Goal: Task Accomplishment & Management: Manage account settings

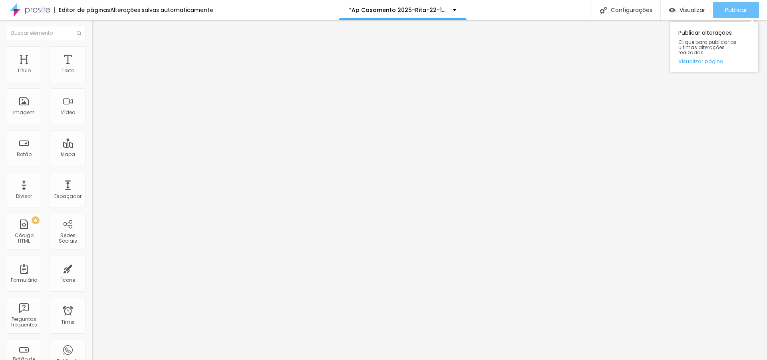
click at [726, 9] on span "Publicar" at bounding box center [736, 10] width 22 height 6
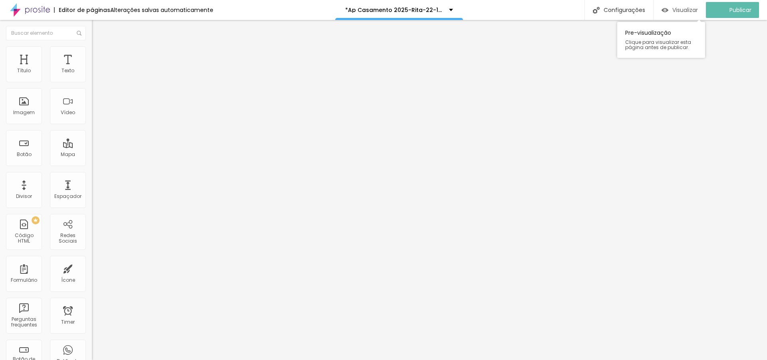
click at [685, 12] on span "Visualizar" at bounding box center [685, 10] width 26 height 6
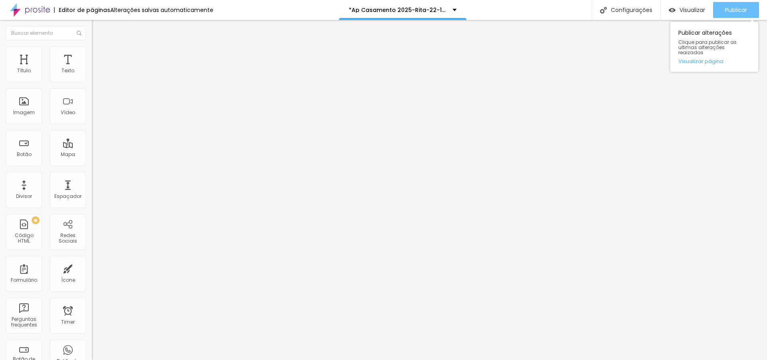
click at [743, 14] on div "Publicar" at bounding box center [736, 10] width 22 height 16
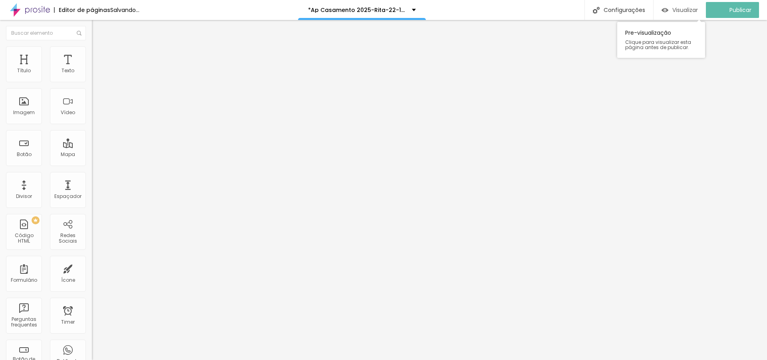
click at [697, 12] on span "Visualizar" at bounding box center [685, 10] width 26 height 6
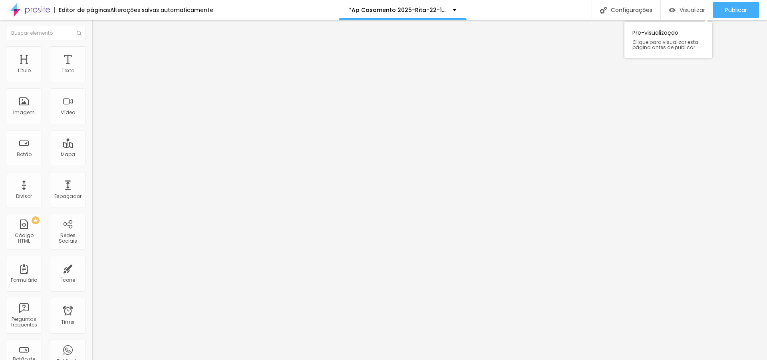
click at [700, 9] on span "Visualizar" at bounding box center [693, 10] width 26 height 6
click at [729, 8] on span "Publicar" at bounding box center [736, 10] width 22 height 6
click at [688, 14] on div "Visualizar" at bounding box center [680, 10] width 36 height 16
click at [738, 11] on span "Publicar" at bounding box center [736, 10] width 22 height 6
click at [734, 13] on span "Publicar" at bounding box center [736, 10] width 22 height 6
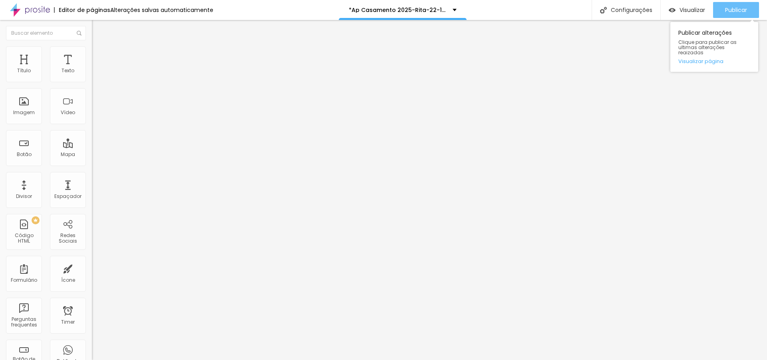
click at [739, 13] on span "Publicar" at bounding box center [736, 10] width 22 height 6
click at [732, 12] on span "Publicar" at bounding box center [736, 10] width 22 height 6
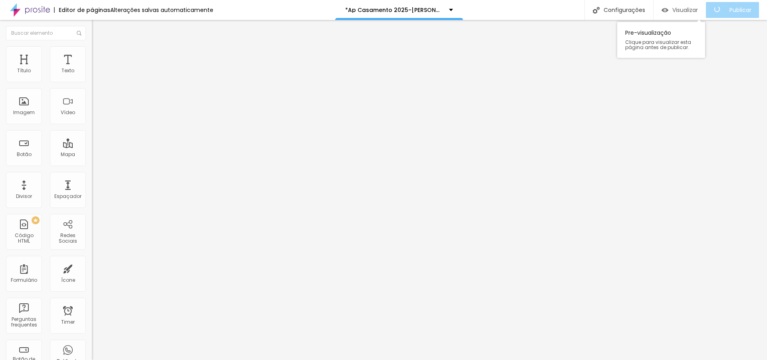
click at [698, 11] on span "Visualizar" at bounding box center [685, 10] width 26 height 6
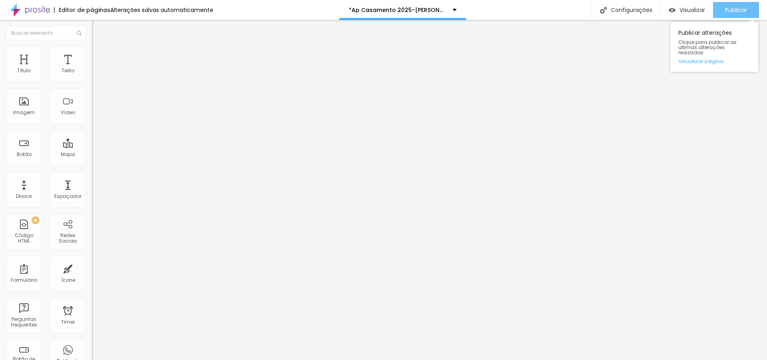
click at [741, 7] on span "Publicar" at bounding box center [736, 10] width 22 height 6
click at [730, 9] on span "Publicar" at bounding box center [736, 10] width 22 height 6
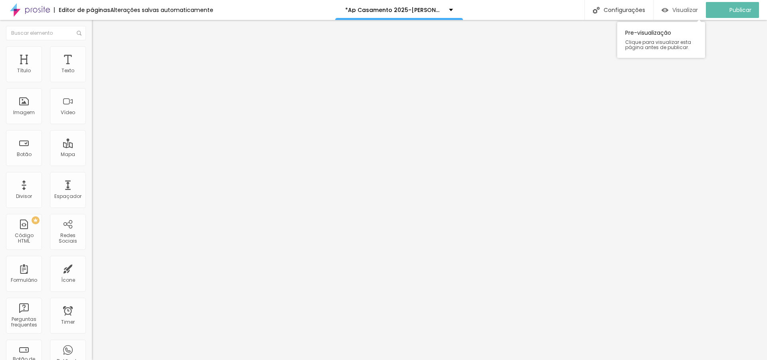
click at [684, 8] on span "Visualizar" at bounding box center [685, 10] width 26 height 6
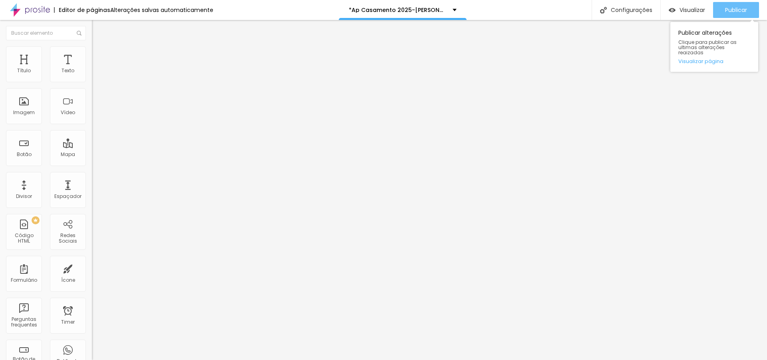
click at [726, 11] on span "Publicar" at bounding box center [736, 10] width 22 height 6
click at [688, 12] on span "Visualizar" at bounding box center [693, 10] width 26 height 6
click at [691, 8] on span "Visualizar" at bounding box center [693, 10] width 26 height 6
click at [740, 9] on span "Publicar" at bounding box center [736, 10] width 22 height 6
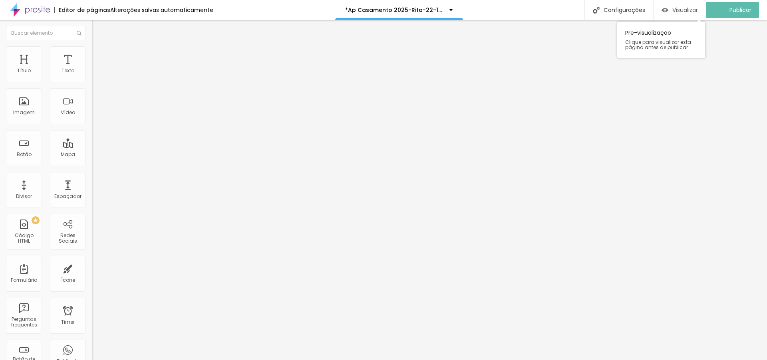
click at [691, 12] on span "Visualizar" at bounding box center [685, 10] width 26 height 6
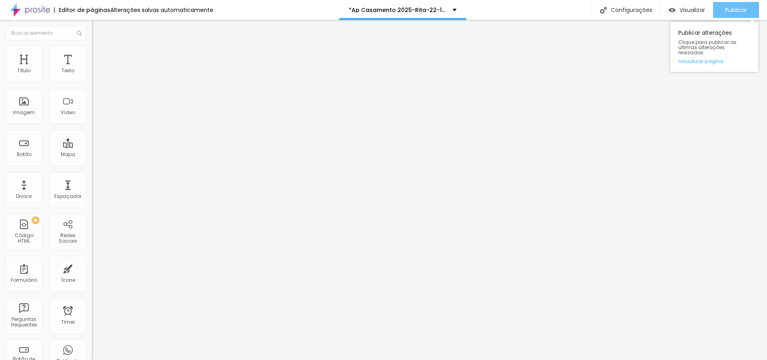
click at [734, 9] on span "Publicar" at bounding box center [736, 10] width 22 height 6
click at [735, 12] on span "Publicar" at bounding box center [736, 10] width 22 height 6
click at [737, 11] on span "Publicar" at bounding box center [736, 10] width 22 height 6
click at [743, 10] on span "Publicar" at bounding box center [736, 10] width 22 height 6
click at [724, 14] on button "Publicar" at bounding box center [736, 10] width 46 height 16
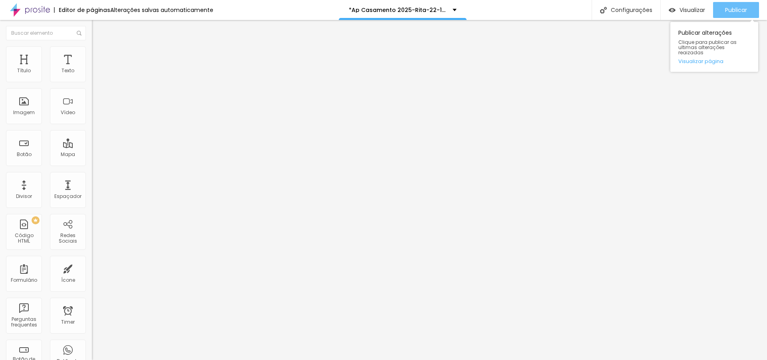
click at [733, 2] on div "Publicar" at bounding box center [736, 10] width 22 height 16
click at [735, 11] on span "Publicar" at bounding box center [736, 10] width 22 height 6
click at [736, 12] on span "Publicar" at bounding box center [736, 10] width 22 height 6
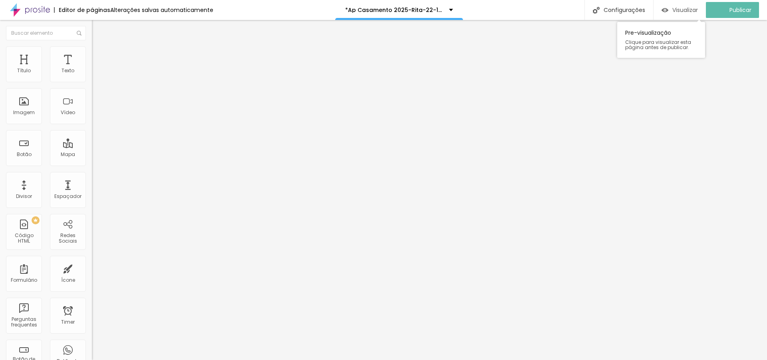
click at [690, 11] on span "Visualizar" at bounding box center [685, 10] width 26 height 6
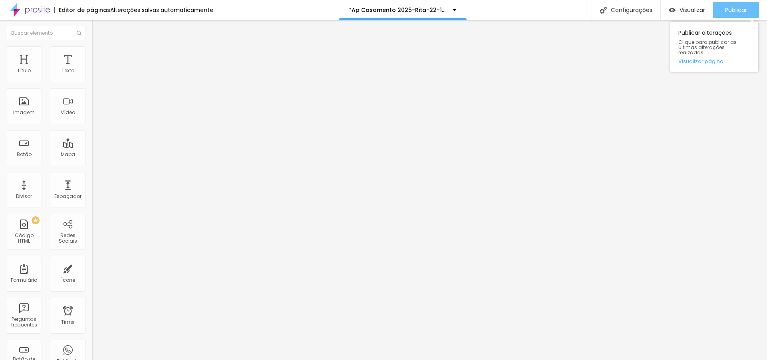
click at [727, 7] on span "Publicar" at bounding box center [736, 10] width 22 height 6
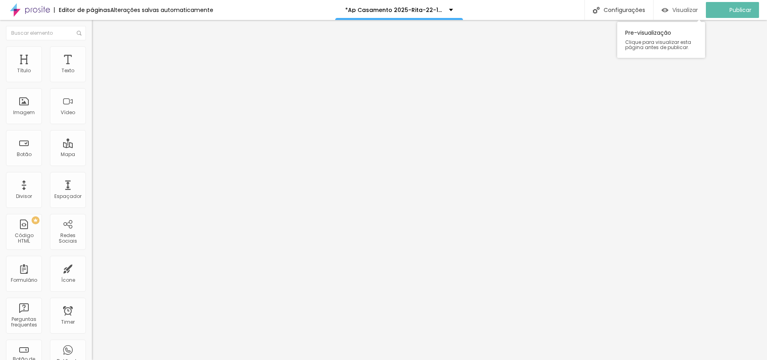
click at [691, 9] on span "Visualizar" at bounding box center [685, 10] width 26 height 6
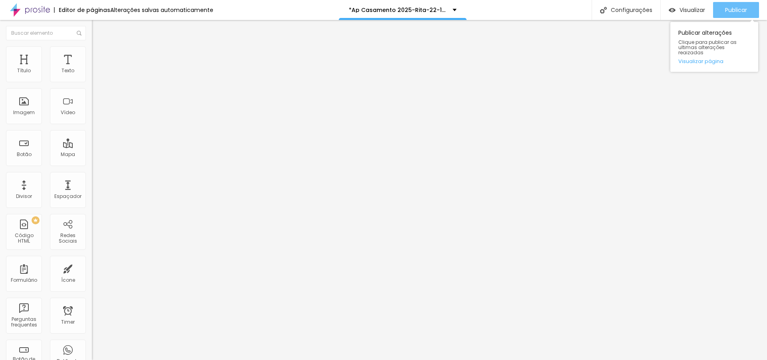
click at [735, 10] on span "Publicar" at bounding box center [736, 10] width 22 height 6
click at [733, 9] on span "Publicar" at bounding box center [736, 10] width 22 height 6
